Goal: Navigation & Orientation: Go to known website

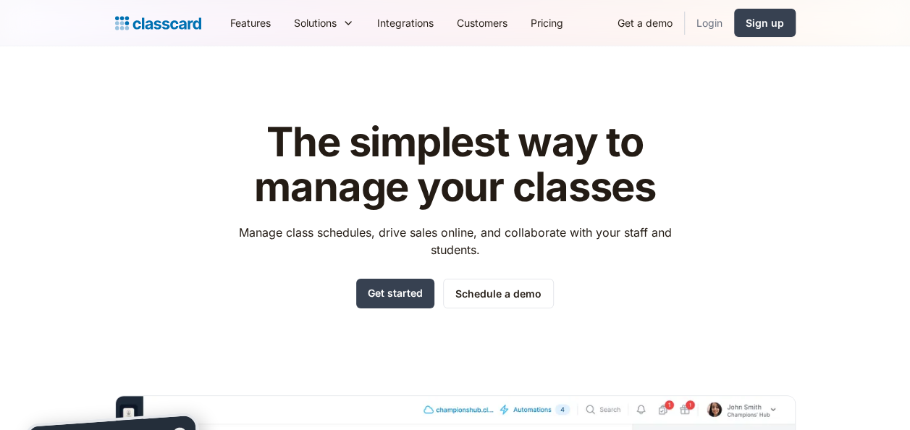
click at [714, 22] on link "Login" at bounding box center [709, 23] width 49 height 33
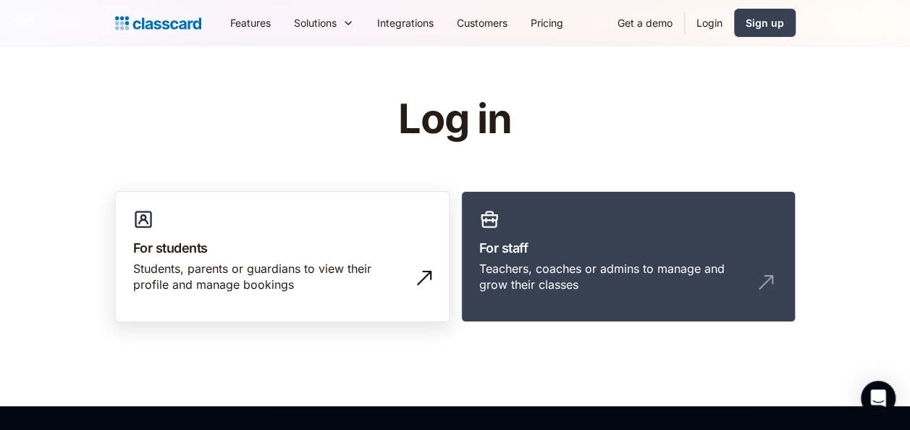
click at [249, 227] on link "For students Students, parents or guardians to view their profile and manage bo…" at bounding box center [282, 257] width 334 height 132
